Goal: Information Seeking & Learning: Learn about a topic

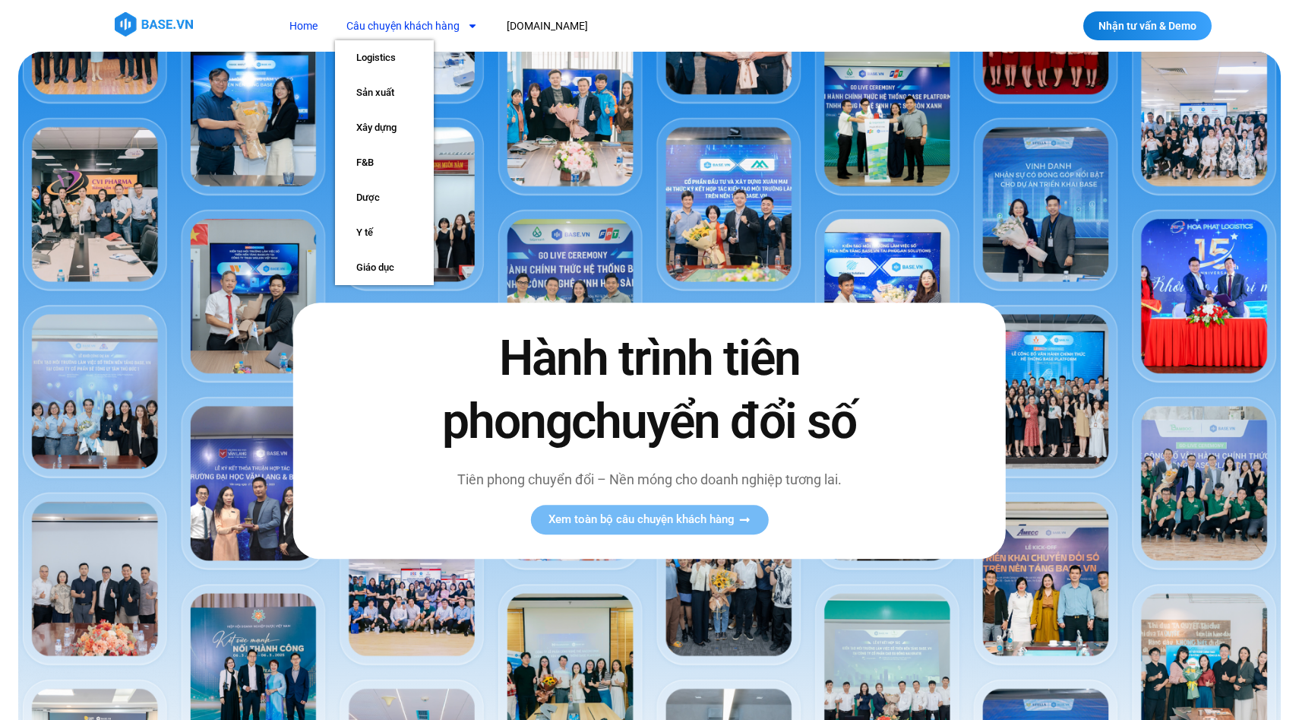
click at [438, 27] on link "Câu chuyện khách hàng" at bounding box center [412, 26] width 154 height 28
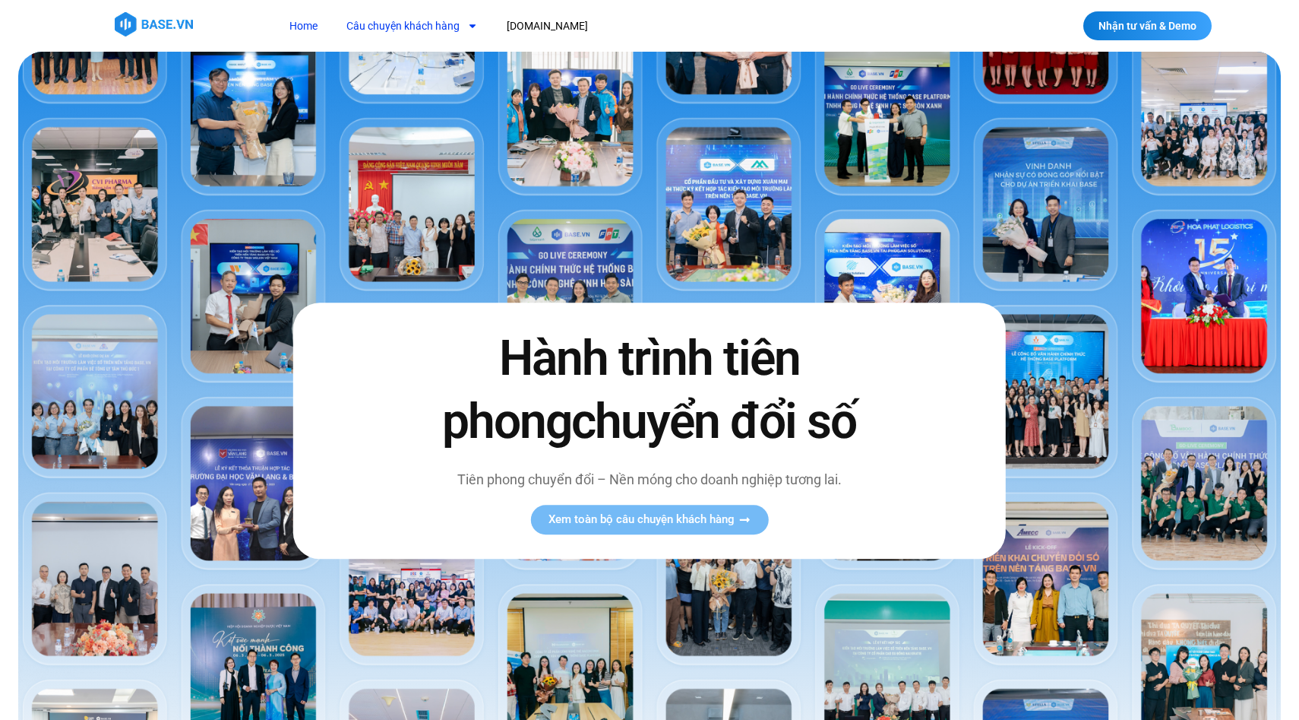
click at [438, 27] on link "Câu chuyện khách hàng" at bounding box center [412, 26] width 154 height 28
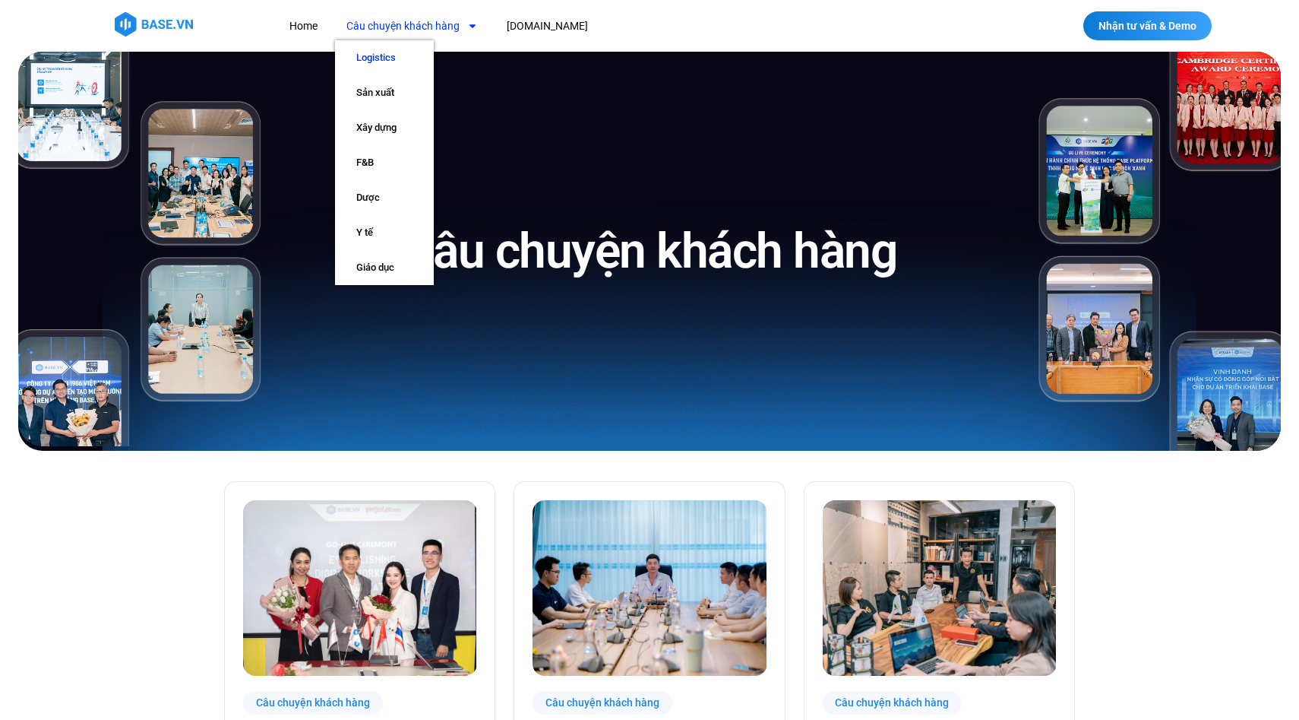
click at [416, 57] on link "Logistics" at bounding box center [384, 57] width 99 height 35
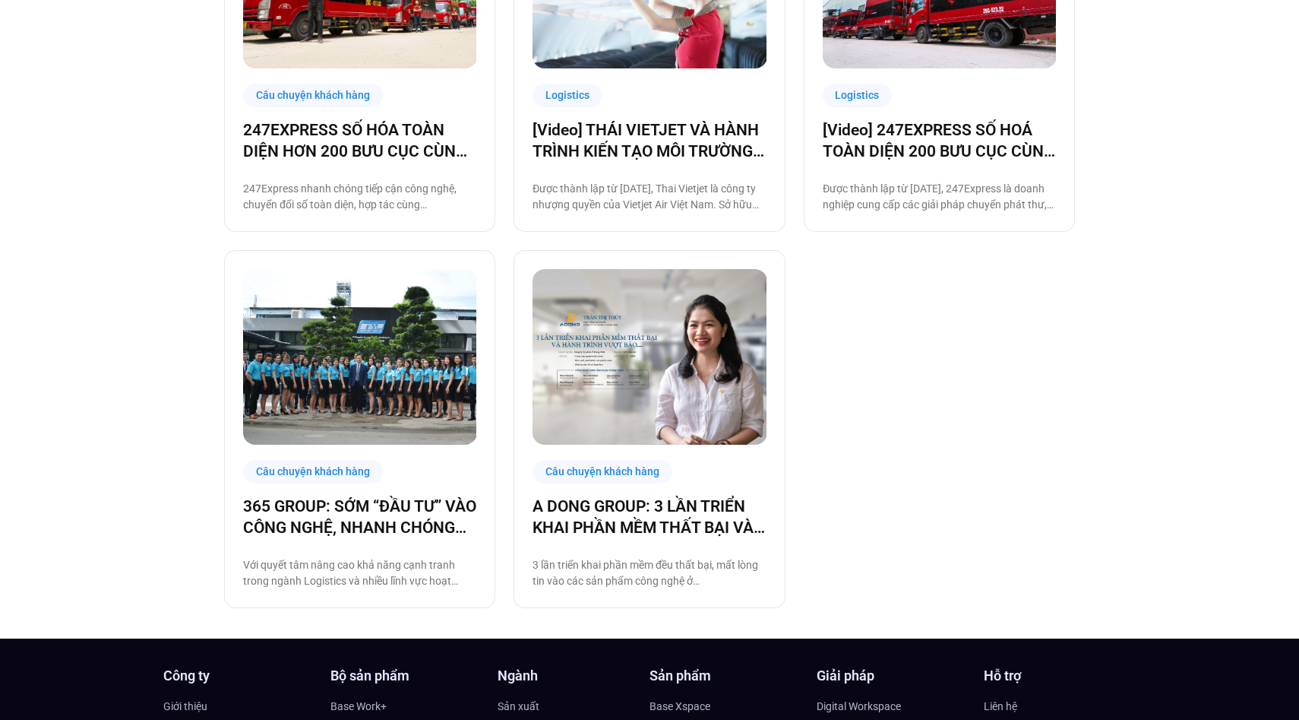
scroll to position [992, 0]
